Goal: Information Seeking & Learning: Learn about a topic

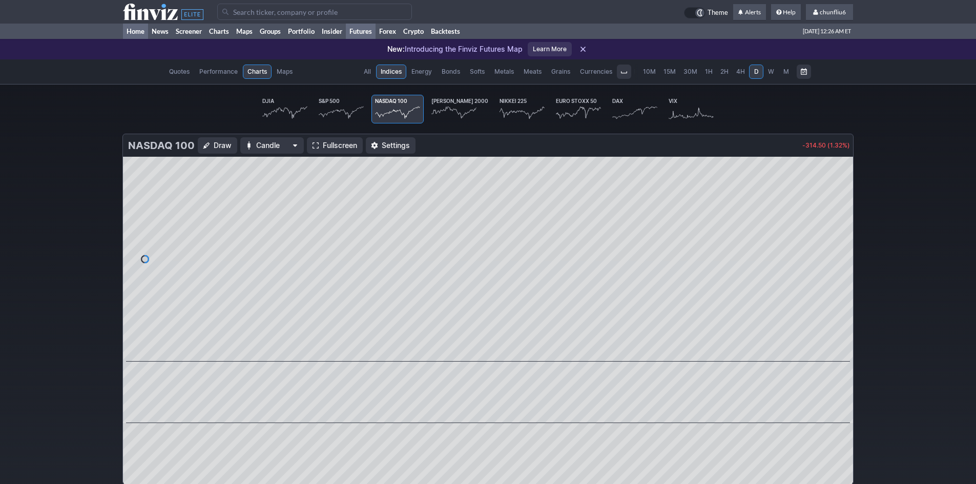
click at [136, 27] on link "Home" at bounding box center [135, 31] width 25 height 15
